Goal: Transaction & Acquisition: Obtain resource

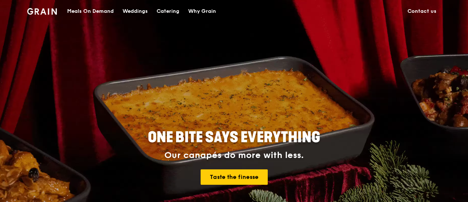
click at [88, 10] on div "Meals On Demand" at bounding box center [90, 11] width 47 height 22
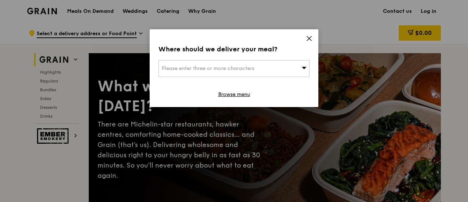
click at [306, 40] on icon at bounding box center [309, 38] width 7 height 7
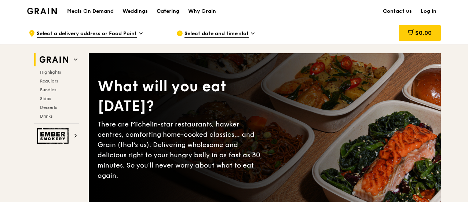
click at [168, 12] on div "Catering" at bounding box center [168, 11] width 23 height 22
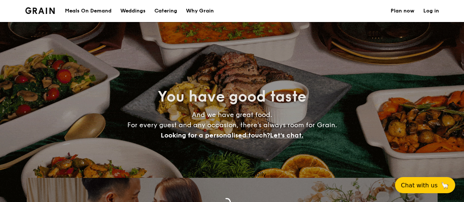
select select
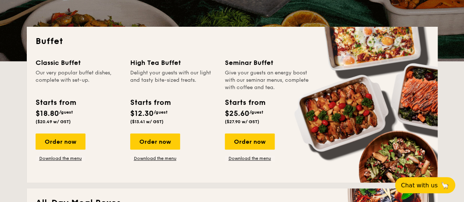
scroll to position [183, 0]
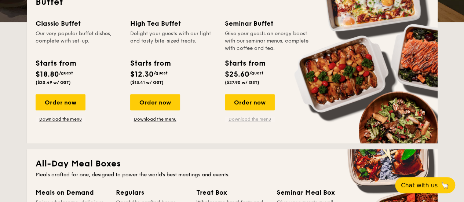
click at [247, 118] on link "Download the menu" at bounding box center [250, 119] width 50 height 6
click at [60, 121] on link "Download the menu" at bounding box center [61, 119] width 50 height 6
